Goal: Check status: Check status

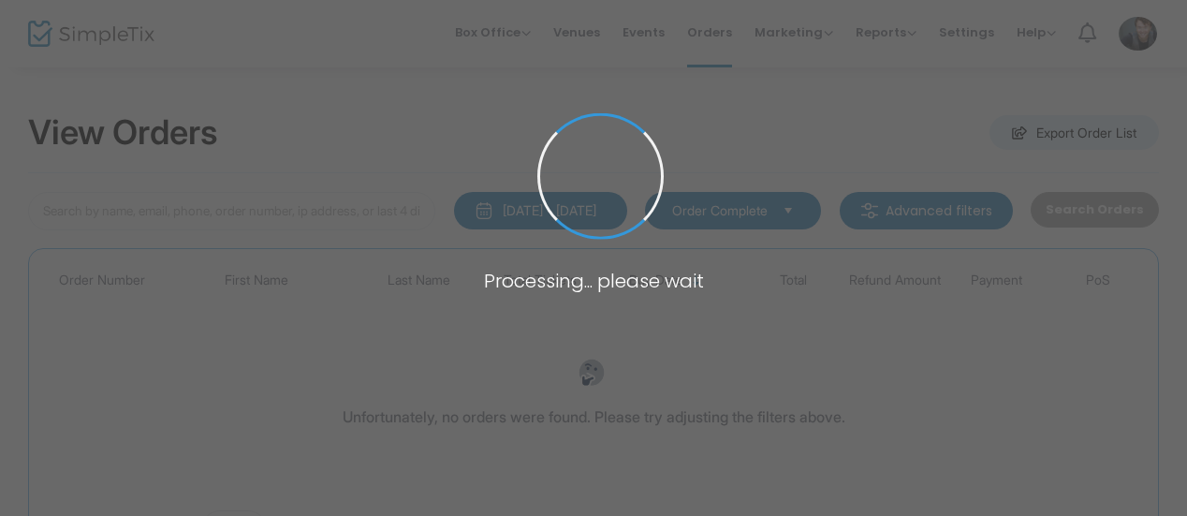
type input "[PERSON_NAME]"
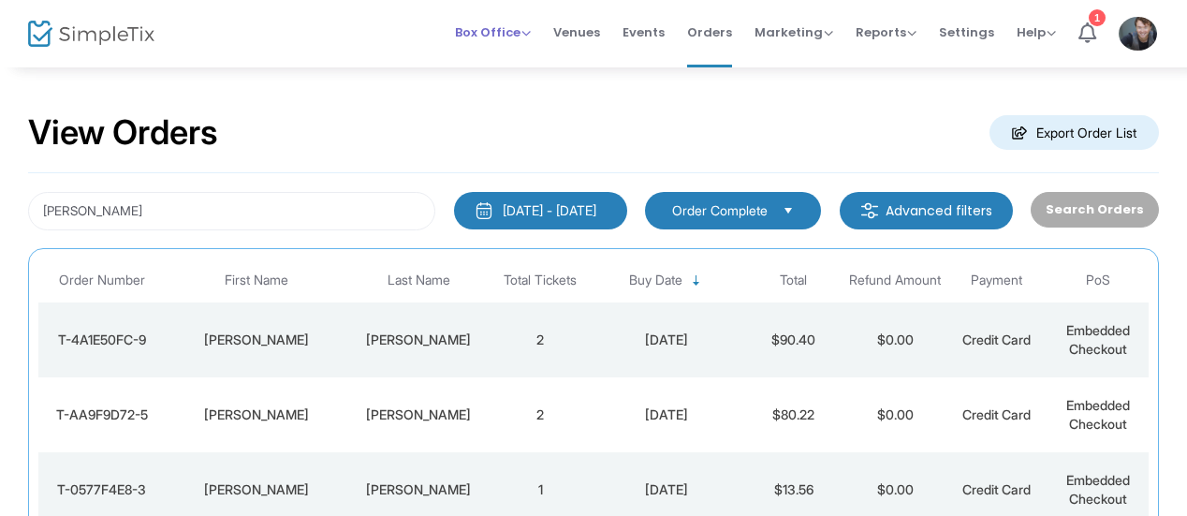
click at [511, 39] on span "Box Office" at bounding box center [493, 32] width 76 height 18
click at [525, 59] on li "Sell Tickets" at bounding box center [522, 62] width 134 height 36
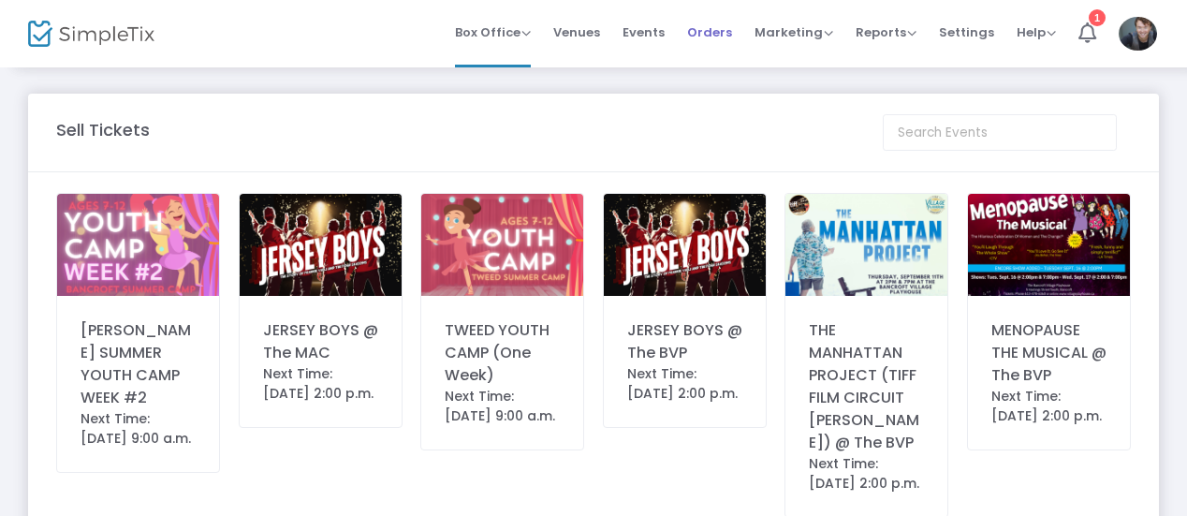
click at [721, 36] on span "Orders" at bounding box center [709, 32] width 45 height 48
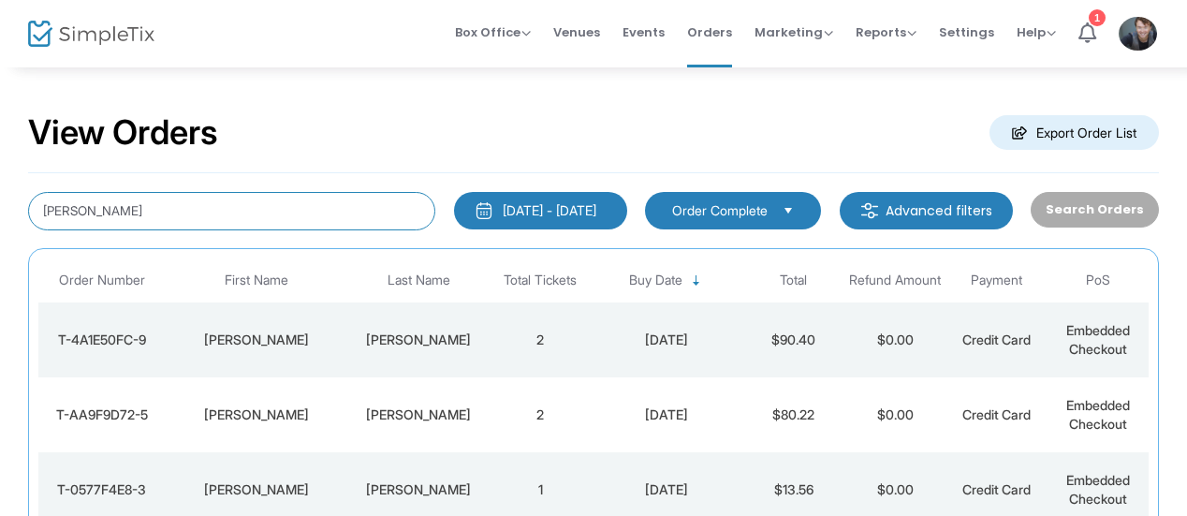
click at [176, 210] on input "[PERSON_NAME]" at bounding box center [231, 211] width 407 height 38
type input "k"
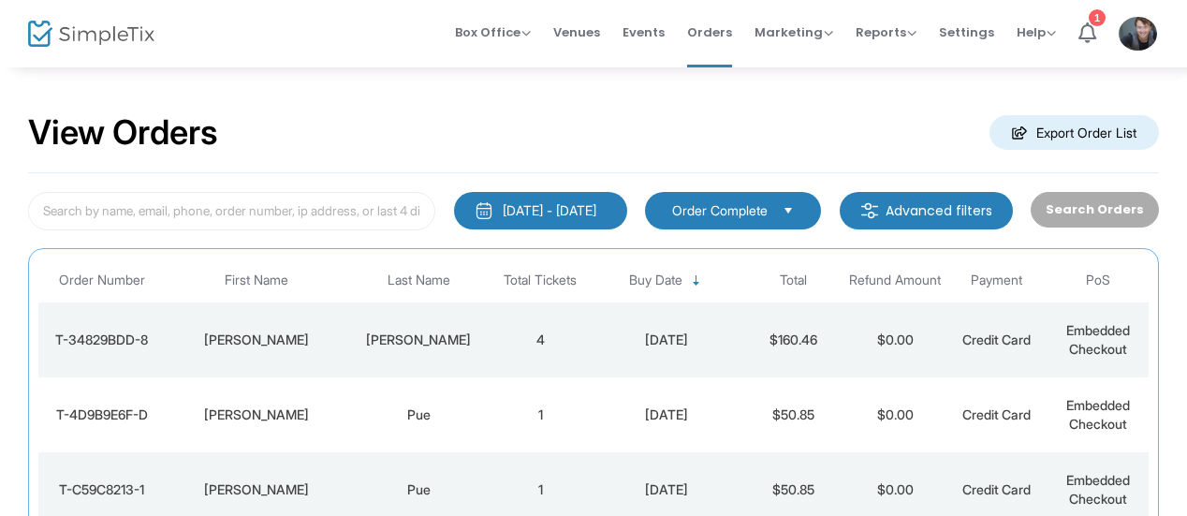
click at [349, 349] on td "[PERSON_NAME]" at bounding box center [418, 339] width 142 height 75
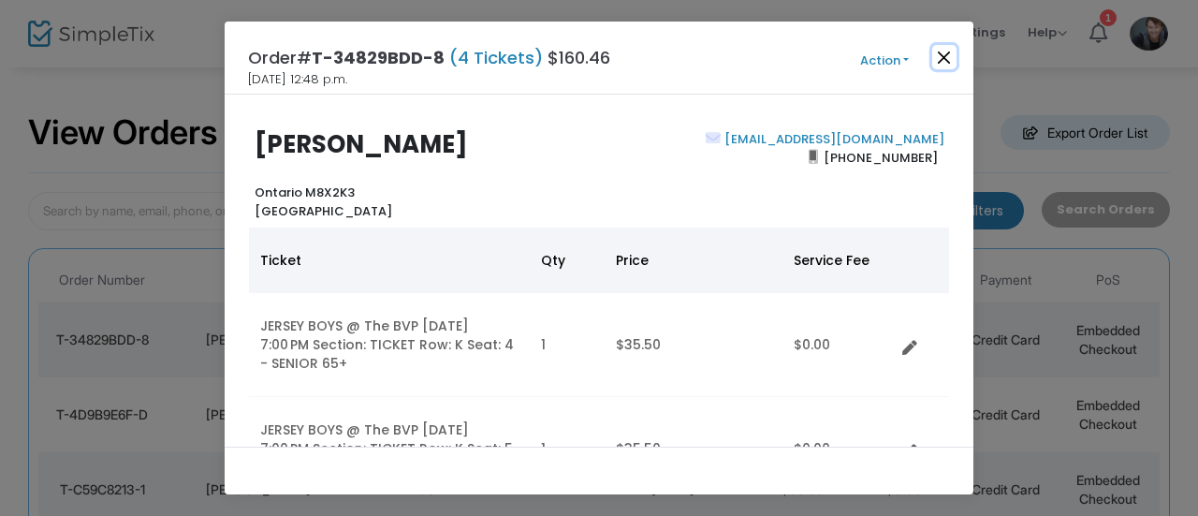
click at [952, 51] on button "Close" at bounding box center [944, 57] width 24 height 24
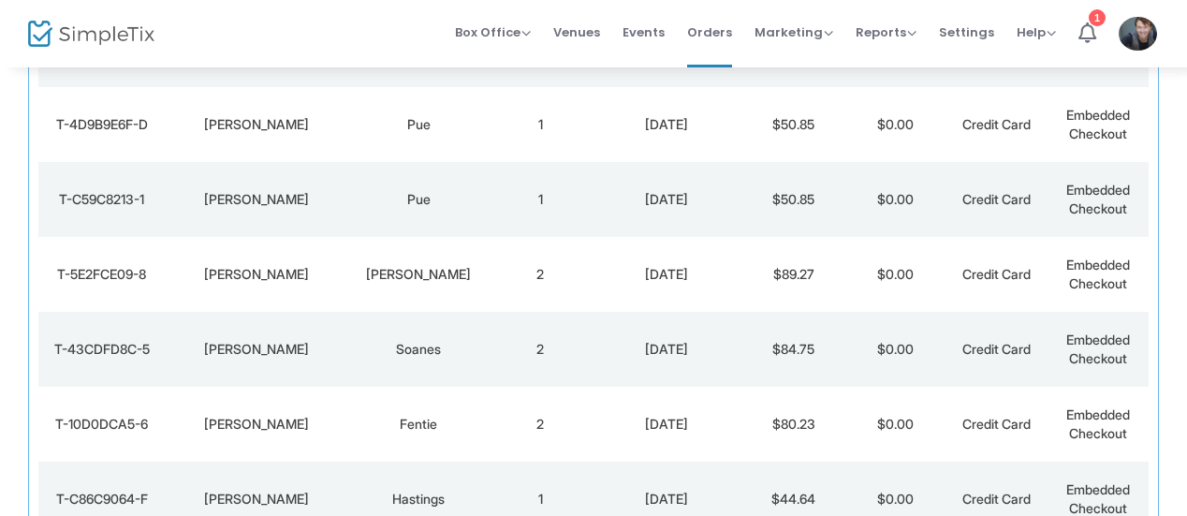
scroll to position [300, 0]
